Goal: Book appointment/travel/reservation

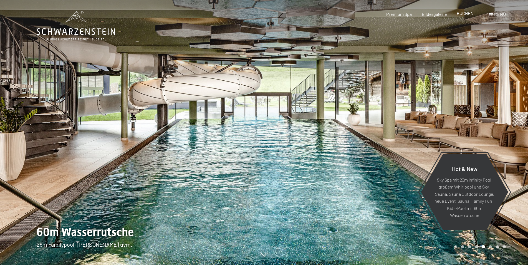
click at [469, 12] on span "BUCHEN" at bounding box center [465, 13] width 17 height 5
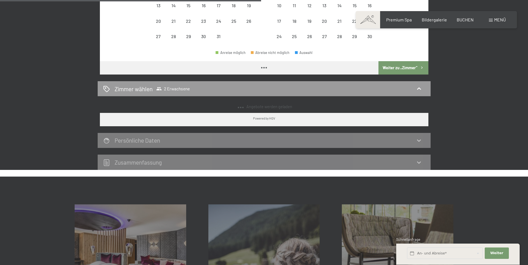
scroll to position [167, 0]
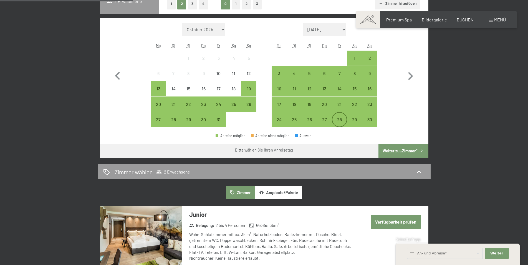
click at [337, 121] on div "28" at bounding box center [340, 124] width 14 height 14
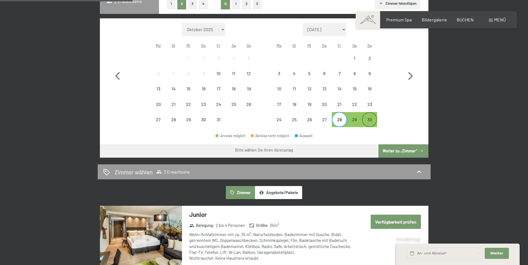
click at [372, 122] on div "30" at bounding box center [370, 124] width 14 height 14
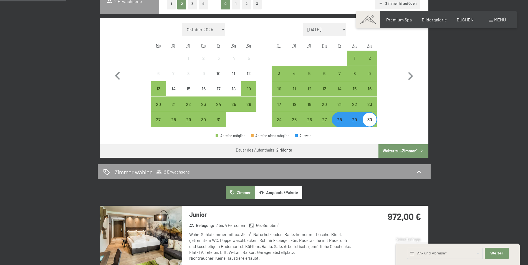
scroll to position [305, 0]
